Goal: Information Seeking & Learning: Check status

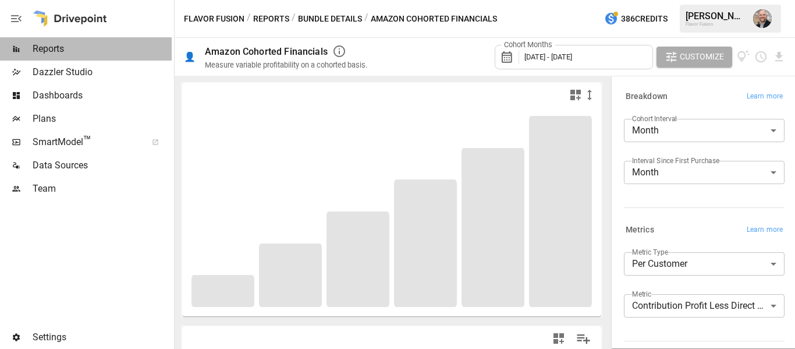
click at [54, 46] on span "Reports" at bounding box center [102, 49] width 139 height 14
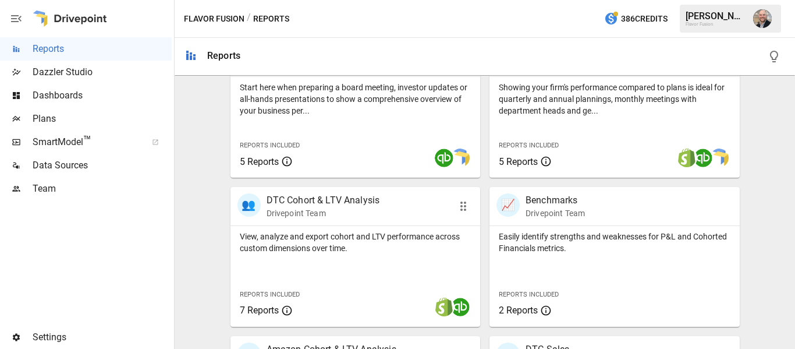
scroll to position [423, 0]
click at [392, 272] on div "View, analyze and export cohort and LTV performance across custom dimensions ov…" at bounding box center [356, 275] width 250 height 101
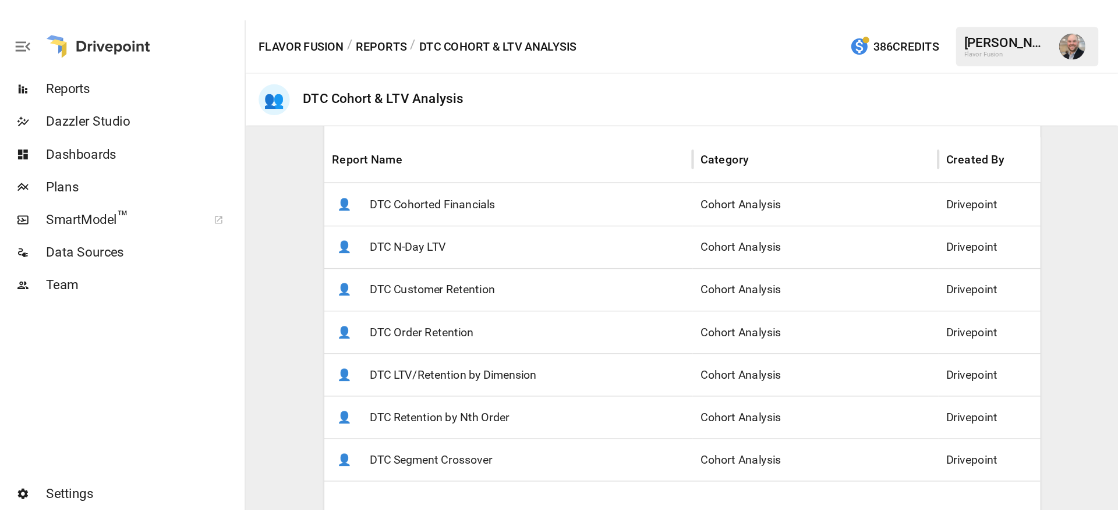
scroll to position [213, 0]
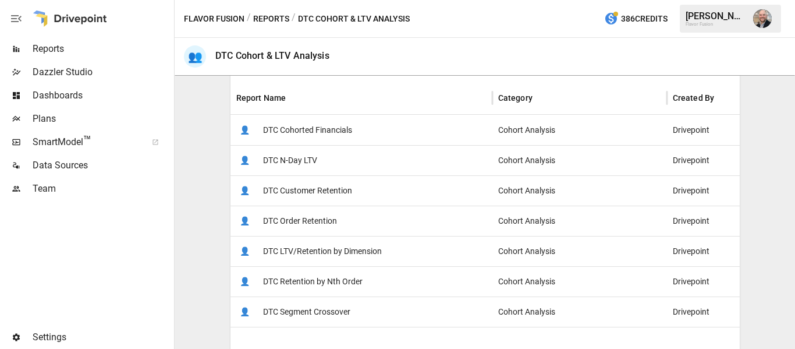
click at [319, 136] on span "DTC Cohorted Financials" at bounding box center [307, 130] width 89 height 30
